Goal: Information Seeking & Learning: Stay updated

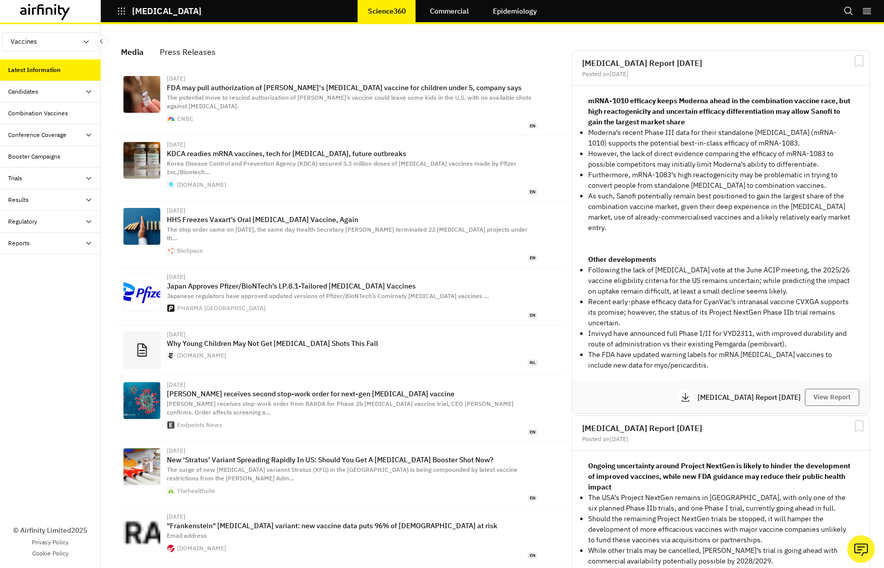
click at [31, 95] on div "Candidates" at bounding box center [23, 91] width 30 height 9
click at [54, 134] on div "Conference Coverage" at bounding box center [37, 135] width 58 height 9
click at [64, 173] on div "Trials" at bounding box center [50, 179] width 101 height 22
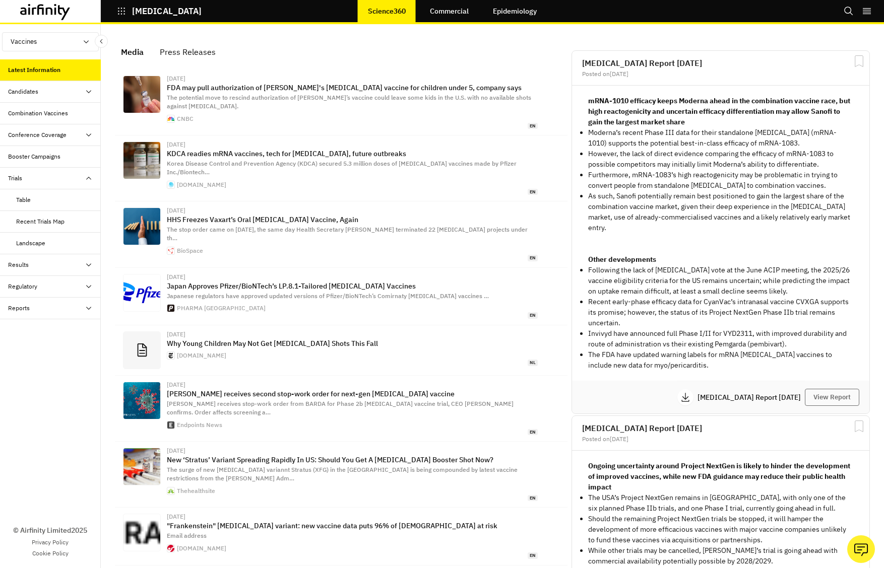
click at [64, 175] on div "Trials" at bounding box center [54, 178] width 93 height 9
click at [61, 197] on div "Results" at bounding box center [54, 200] width 93 height 9
click at [62, 220] on div "Regulatory" at bounding box center [54, 221] width 93 height 9
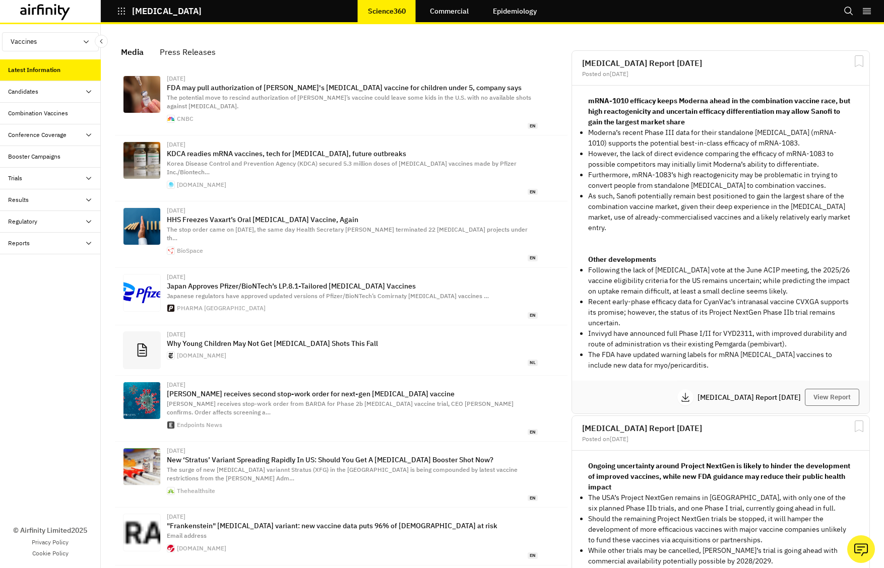
click at [62, 231] on div "Reports" at bounding box center [50, 244] width 101 height 22
click at [63, 231] on div "Reports" at bounding box center [50, 244] width 101 height 22
click at [76, 96] on div "Candidates" at bounding box center [54, 91] width 93 height 9
click at [319, 55] on div "Media Press Releases" at bounding box center [341, 51] width 457 height 23
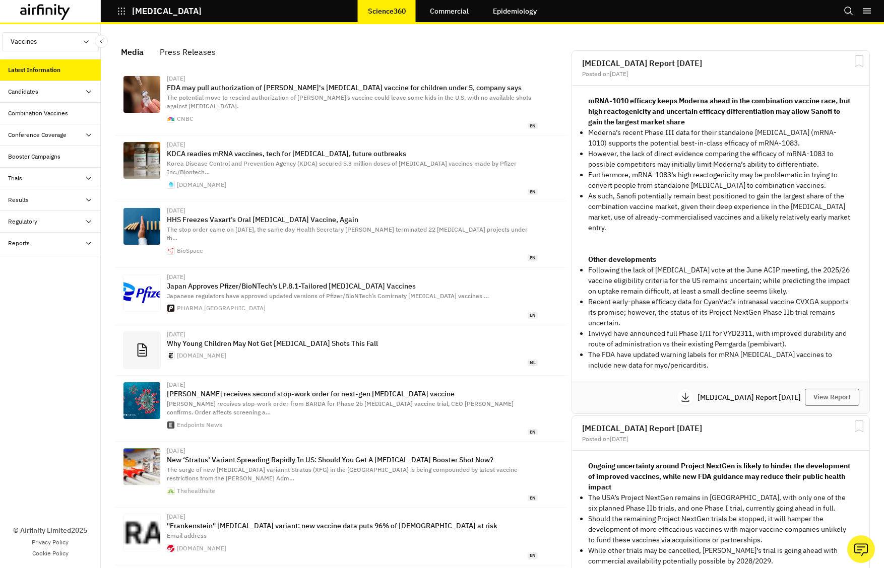
click at [68, 88] on div "Candidates" at bounding box center [54, 91] width 93 height 9
click at [62, 84] on div "Candidates" at bounding box center [50, 92] width 101 height 22
click at [66, 95] on div "Candidates" at bounding box center [54, 91] width 93 height 9
click at [76, 134] on div "Conference Coverage" at bounding box center [54, 135] width 93 height 9
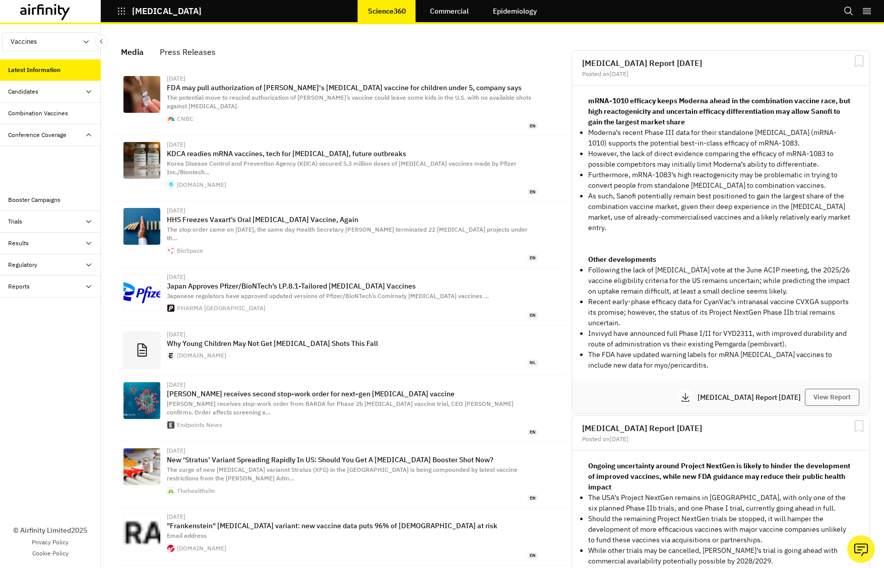
click at [76, 134] on div "Conference Coverage" at bounding box center [54, 135] width 93 height 9
click at [75, 92] on div "Candidates" at bounding box center [54, 91] width 93 height 9
click at [207, 34] on div "Media Press Releases [DATE] FDA may pull authorization of Pfizer's [MEDICAL_DAT…" at bounding box center [341, 381] width 457 height 694
